Goal: Information Seeking & Learning: Understand process/instructions

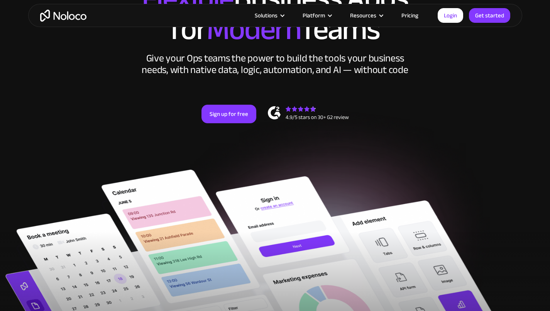
click at [413, 14] on link "Pricing" at bounding box center [410, 15] width 36 height 10
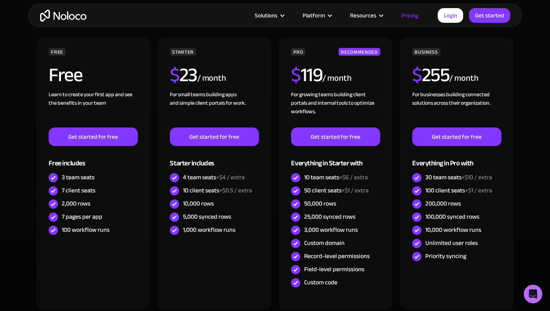
scroll to position [270, 0]
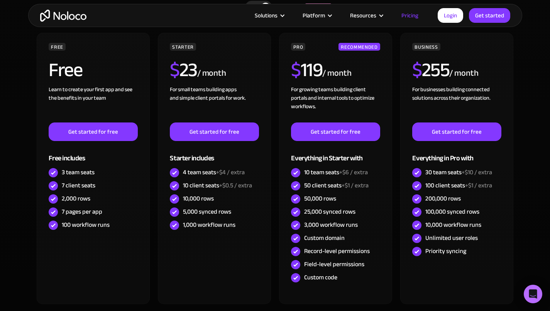
click at [468, 186] on span "+$1 / extra" at bounding box center [478, 186] width 27 height 12
click at [477, 194] on div "200,000 rows" at bounding box center [456, 198] width 89 height 13
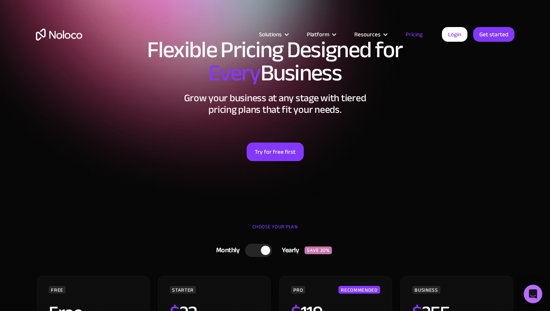
scroll to position [0, 0]
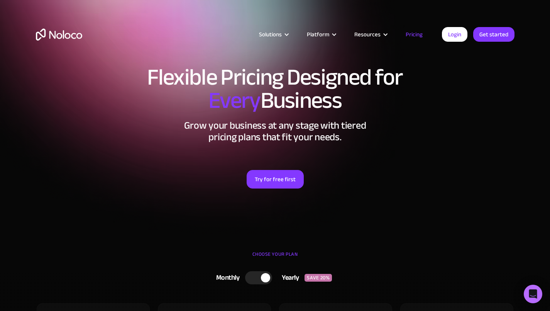
click at [64, 12] on div "Solutions Use Cases Business Types Project Management Keep track of customers, …" at bounding box center [275, 36] width 550 height 73
click at [61, 31] on img "home" at bounding box center [59, 35] width 46 height 12
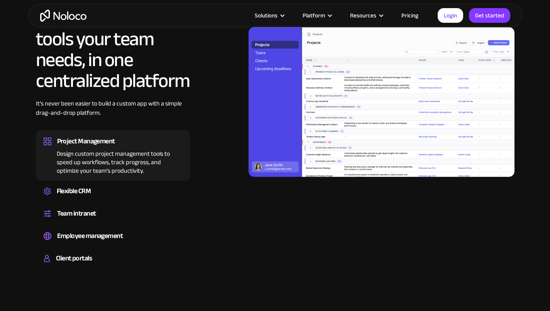
scroll to position [734, 0]
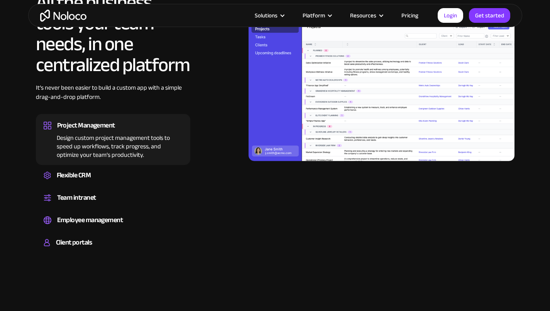
click at [89, 181] on div "Create a custom CRM that you can adapt to your business’s needs, centralize you…" at bounding box center [113, 182] width 139 height 2
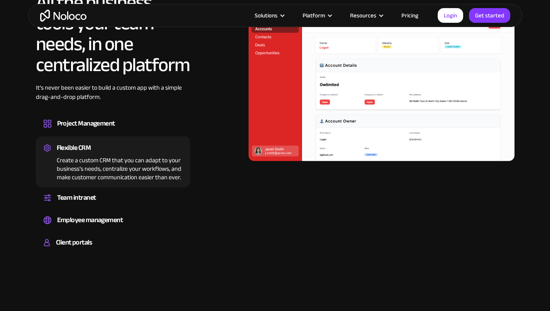
click at [100, 233] on div "Client portals Build a secure, fully-branded, and personalized client portal th…" at bounding box center [113, 244] width 154 height 22
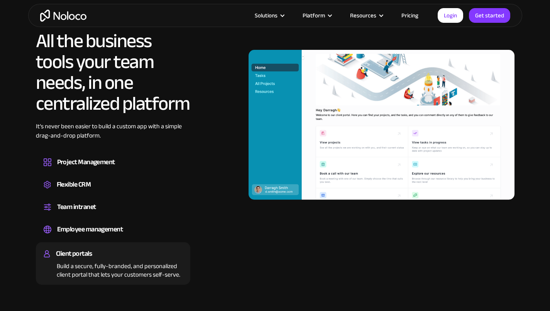
scroll to position [657, 0]
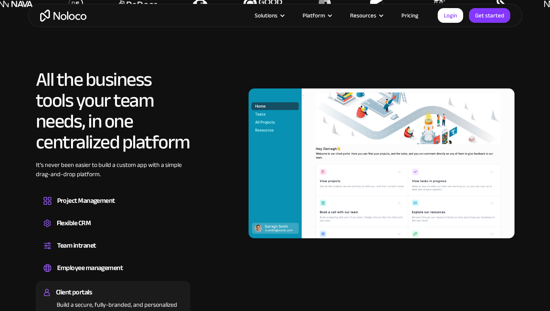
click at [81, 262] on div "Employee management" at bounding box center [90, 268] width 66 height 12
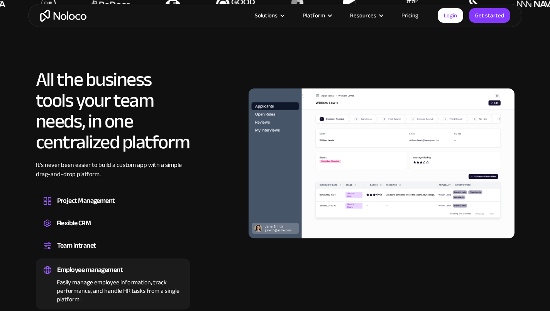
click at [82, 240] on div "Team intranet" at bounding box center [76, 246] width 39 height 12
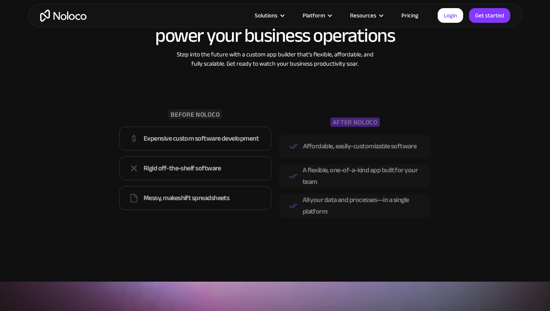
scroll to position [1081, 0]
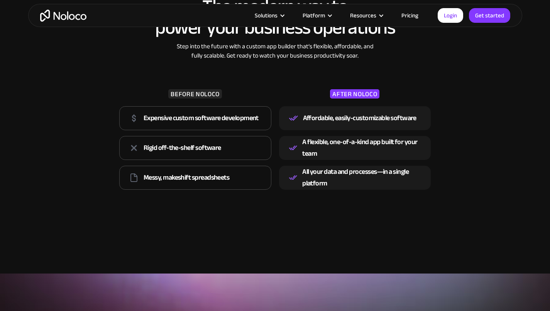
click at [208, 112] on div "Expensive custom software development" at bounding box center [201, 118] width 115 height 12
drag, startPoint x: 232, startPoint y: 129, endPoint x: 224, endPoint y: 132, distance: 8.3
click at [232, 136] on div "Rigid off-the-shelf software" at bounding box center [195, 148] width 152 height 24
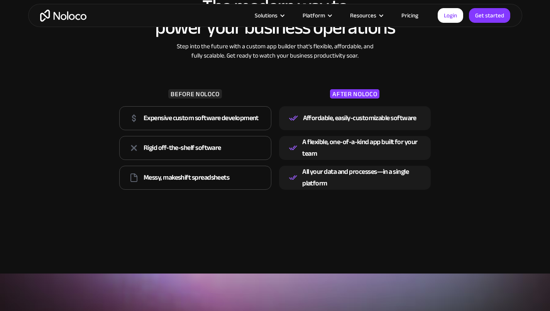
click at [171, 142] on div "Rigid off-the-shelf software" at bounding box center [183, 148] width 78 height 12
click at [203, 172] on div "Messy, makeshift spreadsheets" at bounding box center [187, 178] width 86 height 12
click at [189, 172] on div "Messy, makeshift spreadsheets" at bounding box center [187, 178] width 86 height 12
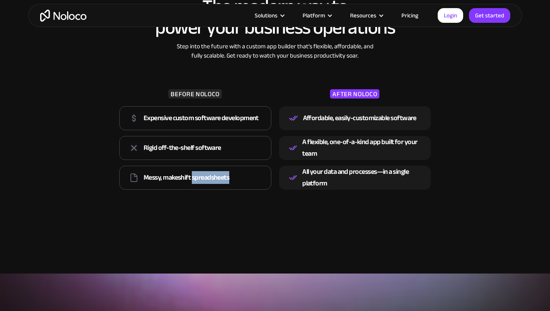
click at [189, 172] on div "Messy, makeshift spreadsheets" at bounding box center [187, 178] width 86 height 12
click at [216, 182] on div "The modern way to power your business operations Step into the future with a cu…" at bounding box center [275, 91] width 494 height 250
click at [197, 138] on div "Rigid off-the-shelf software" at bounding box center [195, 148] width 152 height 24
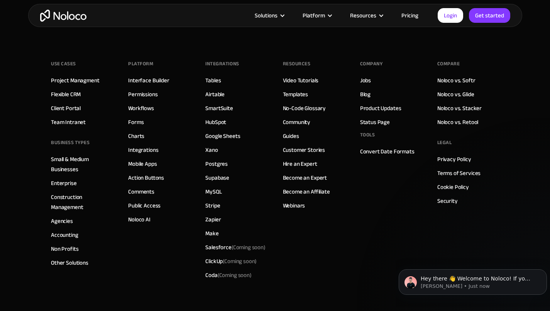
scroll to position [0, 0]
